Goal: Find specific page/section: Find specific page/section

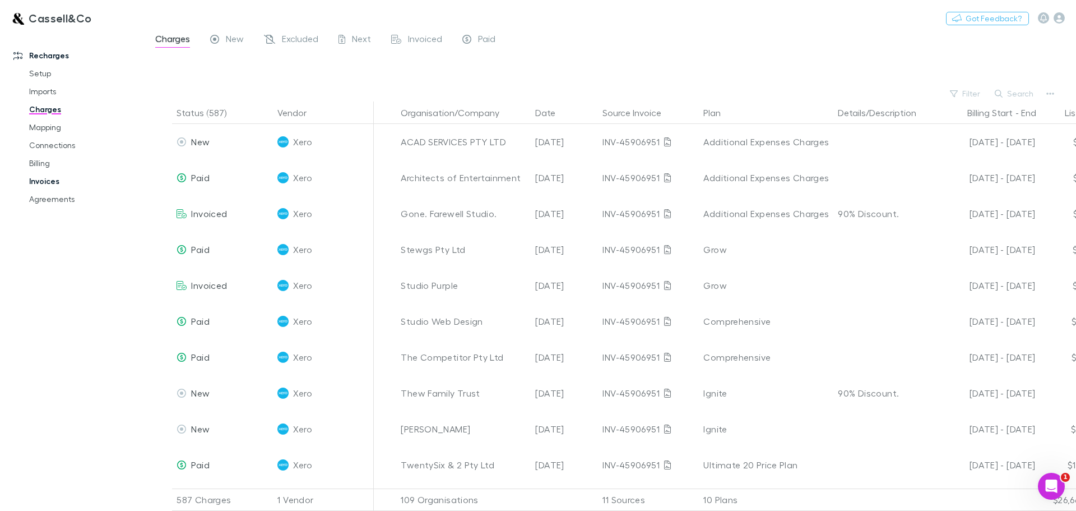
click at [45, 183] on link "Invoices" at bounding box center [84, 181] width 133 height 18
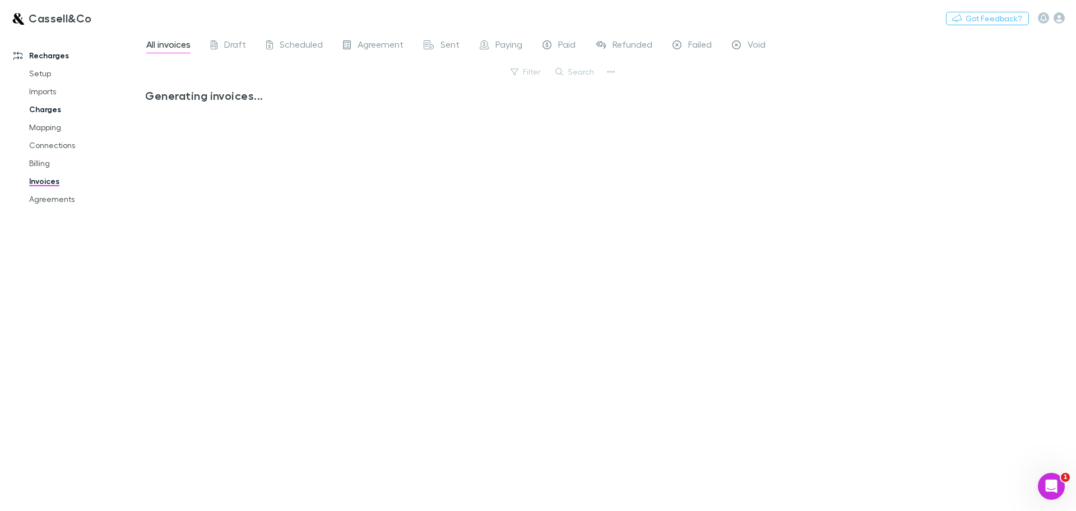
click at [44, 109] on link "Charges" at bounding box center [84, 109] width 133 height 18
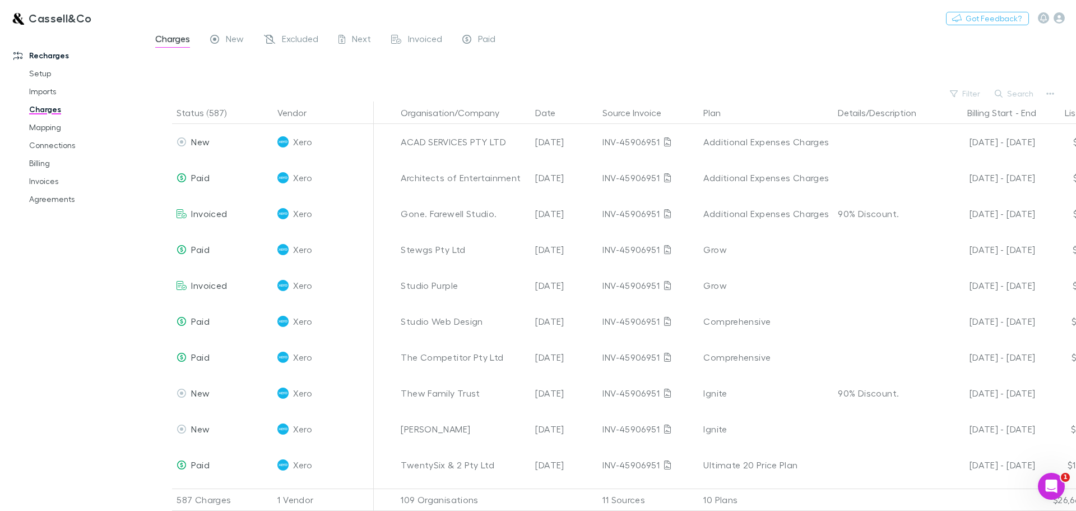
click at [44, 109] on link "Charges" at bounding box center [84, 109] width 133 height 18
